Goal: Information Seeking & Learning: Understand process/instructions

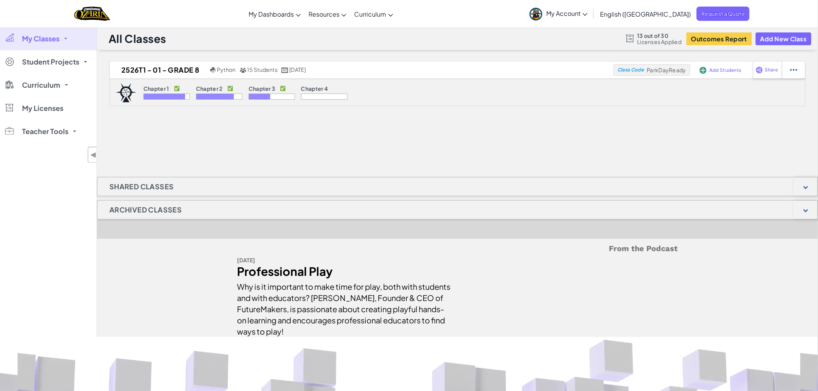
click at [46, 39] on span "My Classes" at bounding box center [40, 38] width 37 height 7
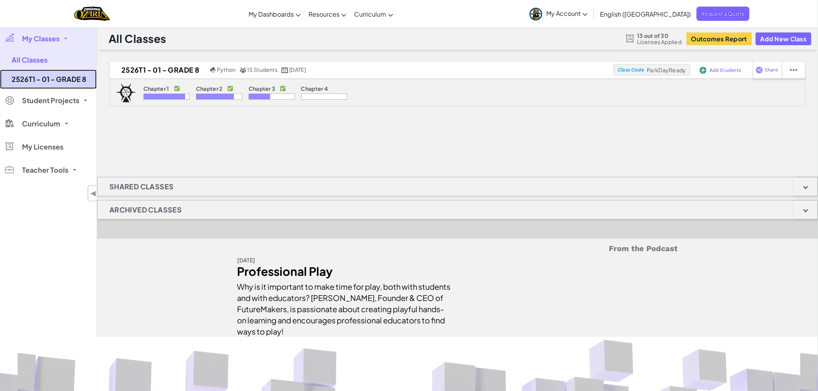
click at [43, 78] on link "2526T1 - 01 - GRADE 8" at bounding box center [48, 79] width 97 height 19
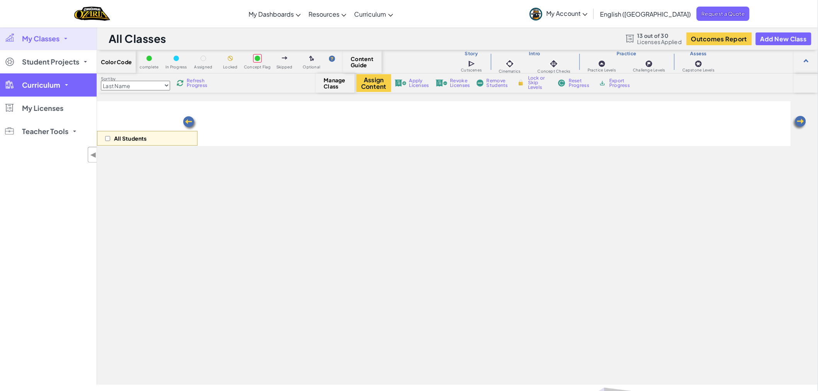
select select "5e27600d1c9d440000ac3ee7"
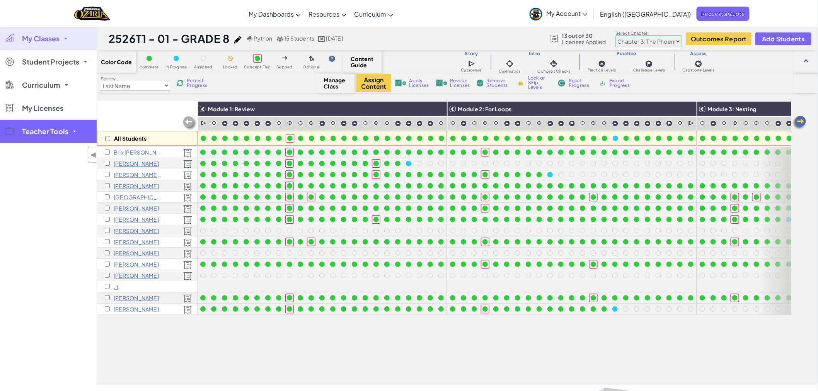
click at [41, 130] on span "Teacher Tools" at bounding box center [45, 131] width 46 height 7
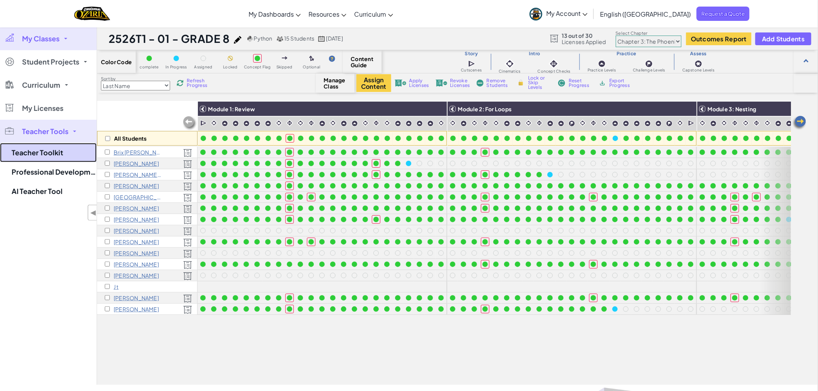
click at [28, 152] on link "Teacher Toolkit" at bounding box center [48, 152] width 97 height 19
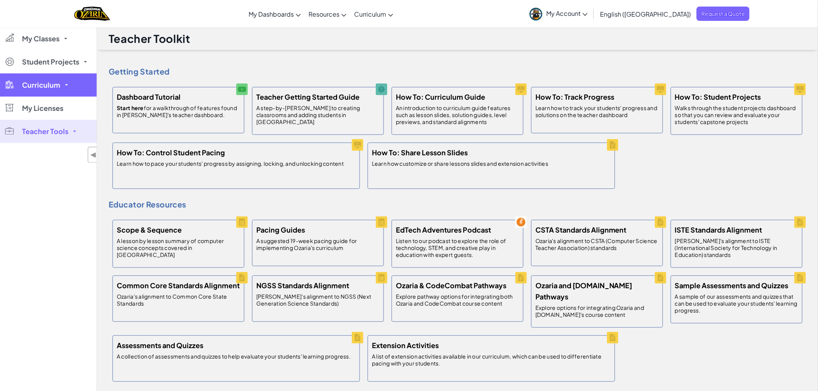
click at [44, 86] on span "Curriculum" at bounding box center [41, 85] width 38 height 7
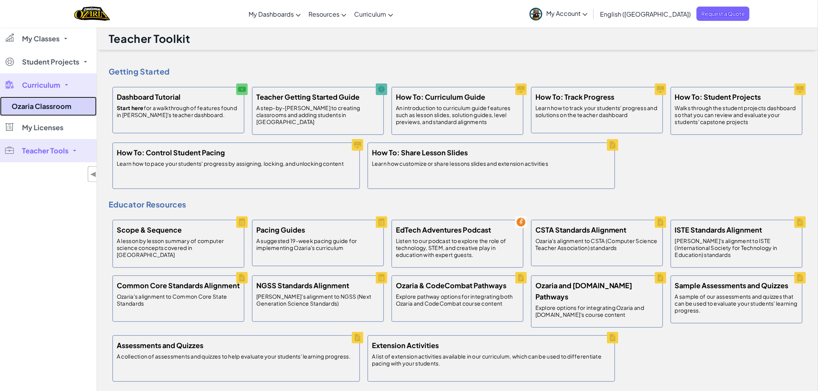
click at [43, 106] on link "Ozaria Classroom" at bounding box center [48, 106] width 97 height 19
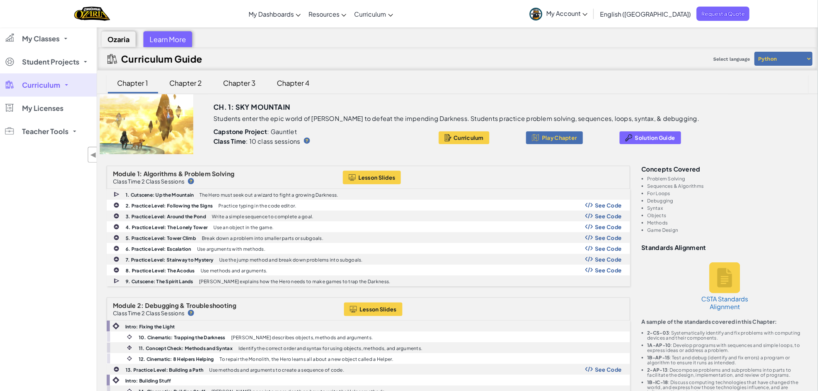
click at [245, 80] on div "Chapter 3" at bounding box center [240, 83] width 48 height 18
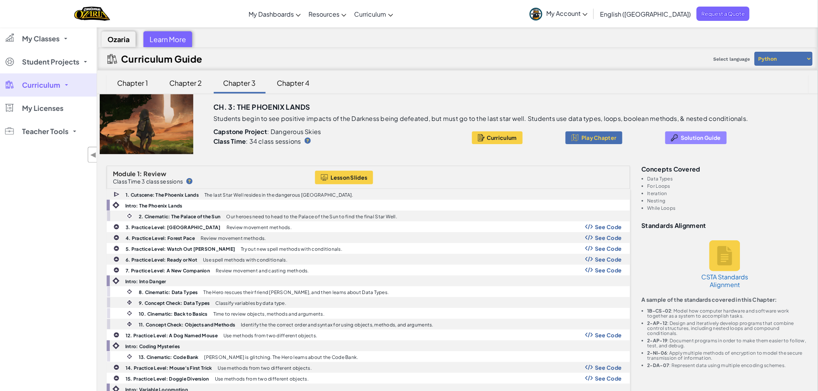
click at [686, 137] on span "Solution Guide" at bounding box center [701, 138] width 40 height 6
